Goal: Task Accomplishment & Management: Manage account settings

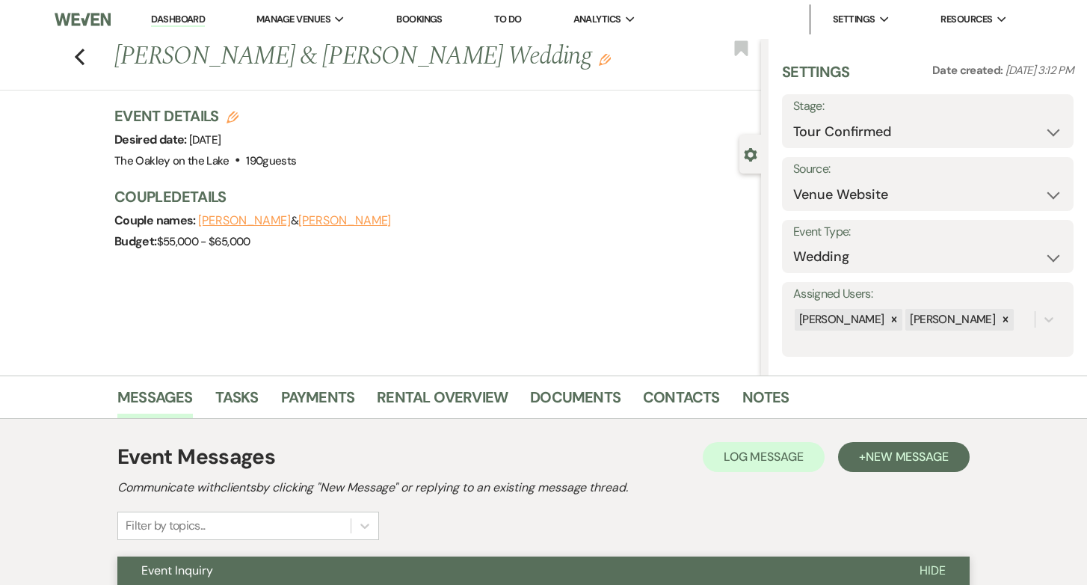
select select "4"
select select "5"
click at [170, 22] on link "Dashboard" at bounding box center [178, 20] width 54 height 14
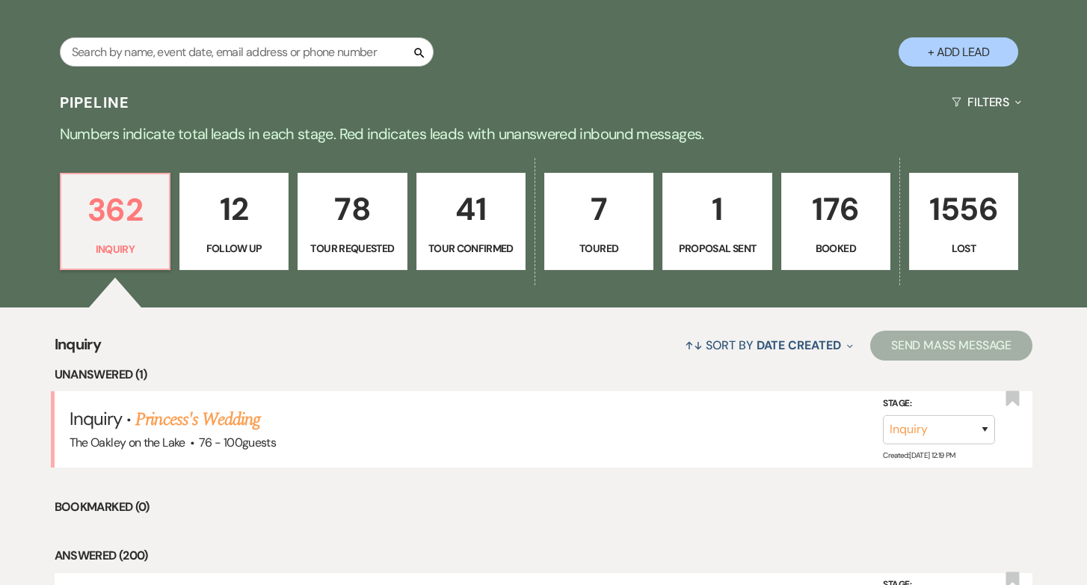
scroll to position [280, 0]
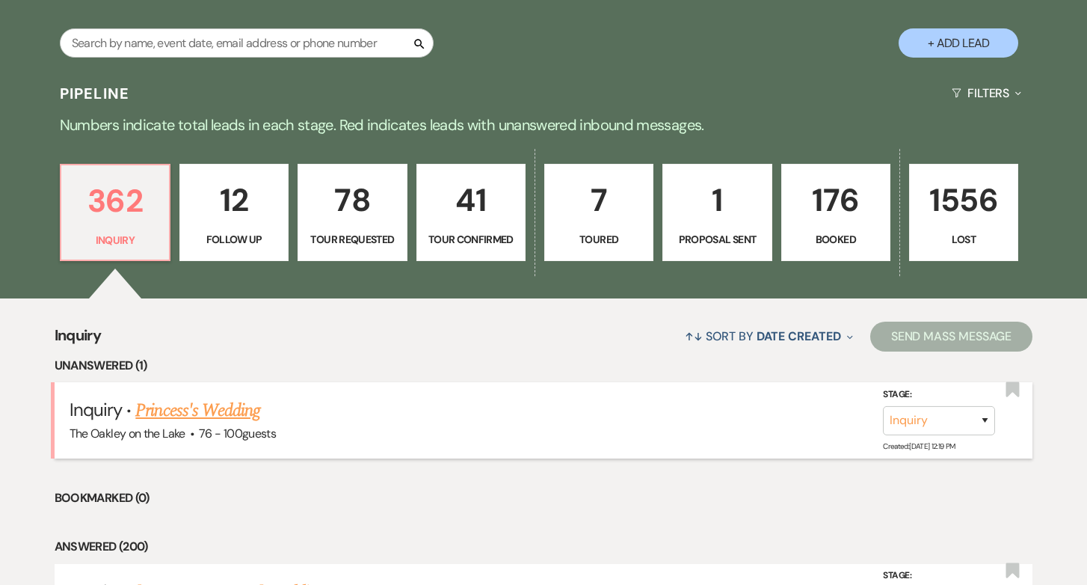
click at [176, 410] on link "Princess's Wedding" at bounding box center [197, 410] width 125 height 27
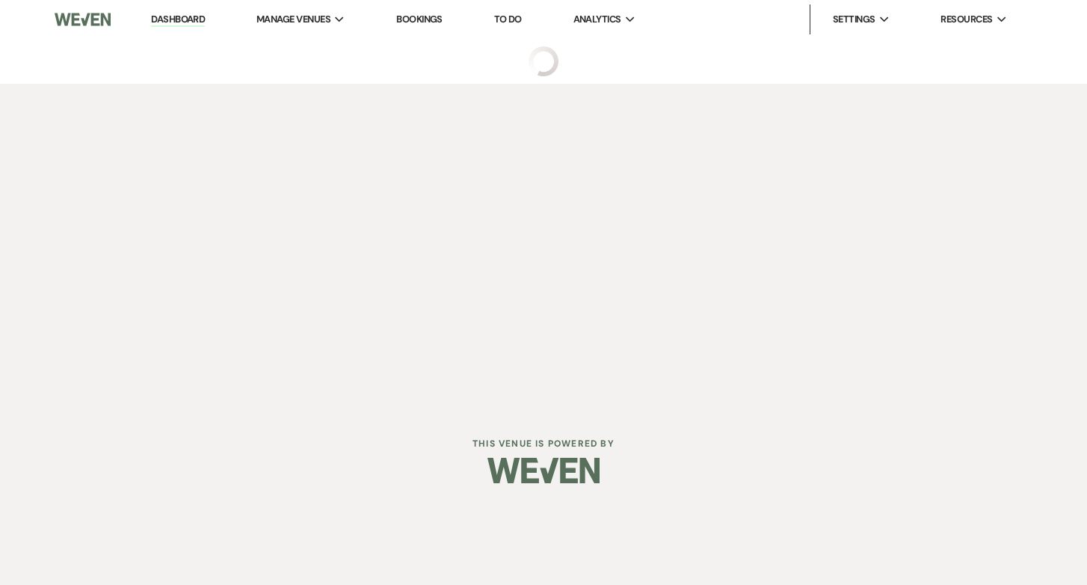
select select "4"
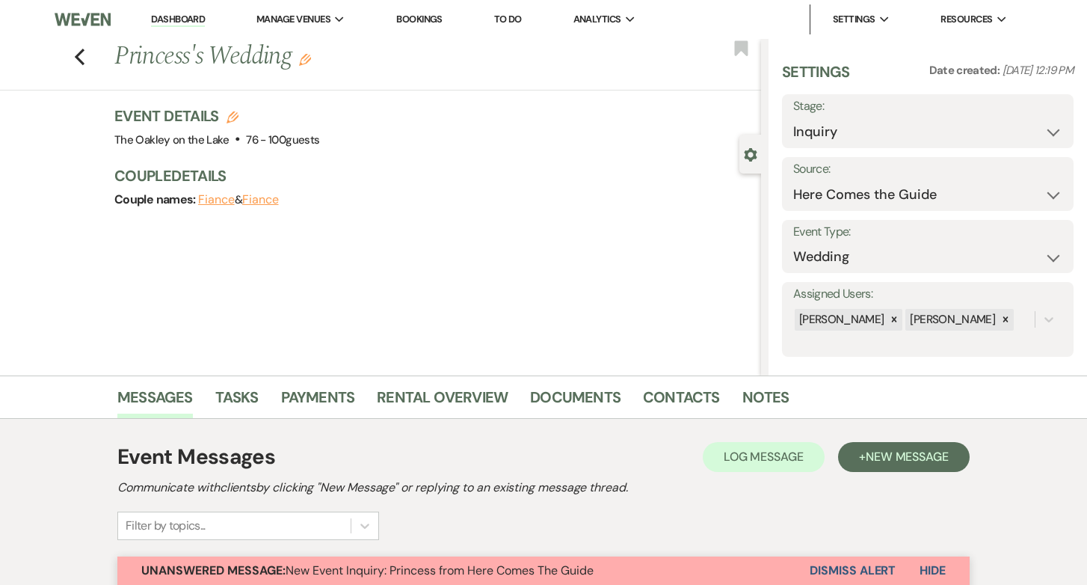
click at [185, 16] on link "Dashboard" at bounding box center [178, 20] width 54 height 14
